Goal: Information Seeking & Learning: Learn about a topic

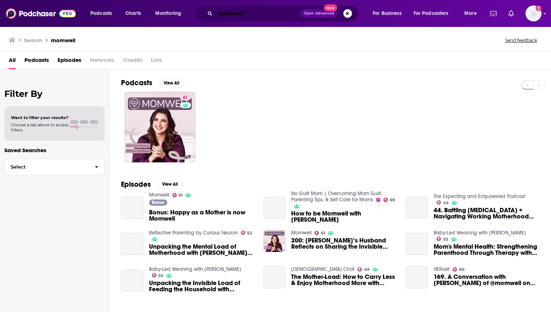
click at [224, 13] on input "momwell" at bounding box center [257, 14] width 85 height 12
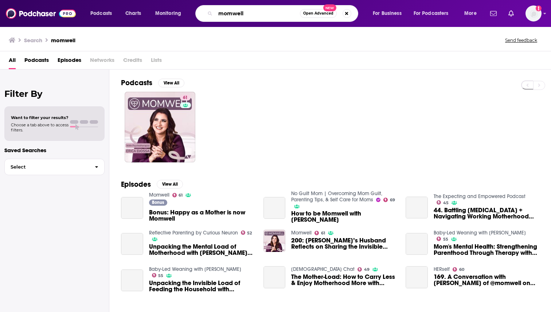
click at [224, 13] on input "momwell" at bounding box center [257, 14] width 84 height 12
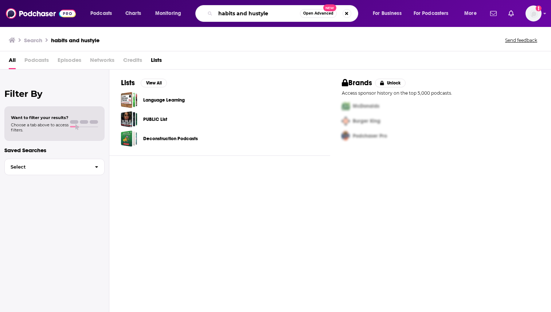
click at [262, 15] on input "habits and hustyle" at bounding box center [257, 14] width 84 height 12
type input "habits and hustle"
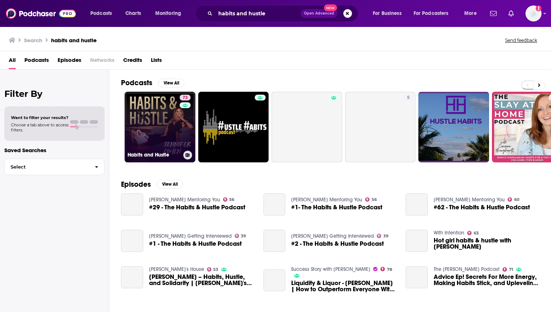
click at [182, 117] on div "73" at bounding box center [186, 123] width 13 height 56
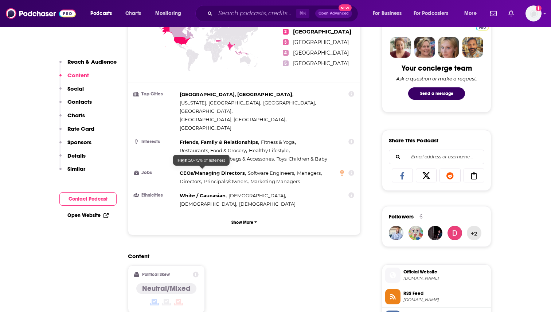
scroll to position [291, 0]
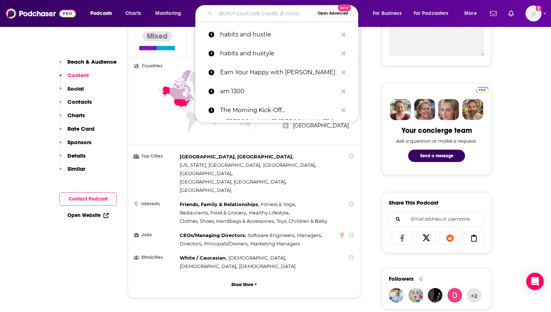
click at [233, 10] on input "Search podcasts, credits, & more..." at bounding box center [264, 14] width 99 height 12
paste input "Everyday Wellness with [PERSON_NAME]"
type input "Everyday Wellness with [PERSON_NAME]"
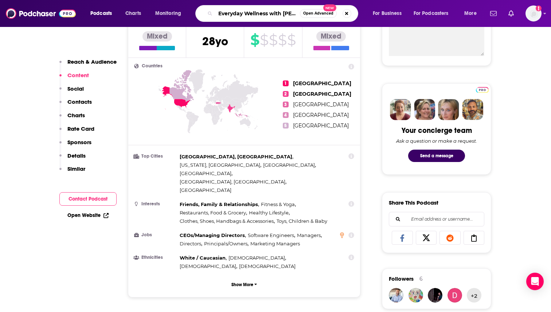
scroll to position [0, 32]
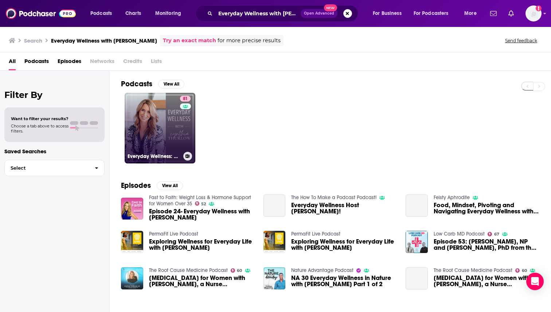
click at [161, 119] on link "81 Everyday Wellness: Midlife Hormones, Health, and Science for Women 35+" at bounding box center [160, 128] width 71 height 71
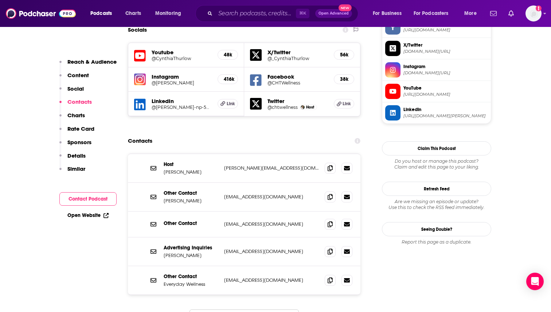
scroll to position [653, 0]
